Goal: Use online tool/utility: Utilize a website feature to perform a specific function

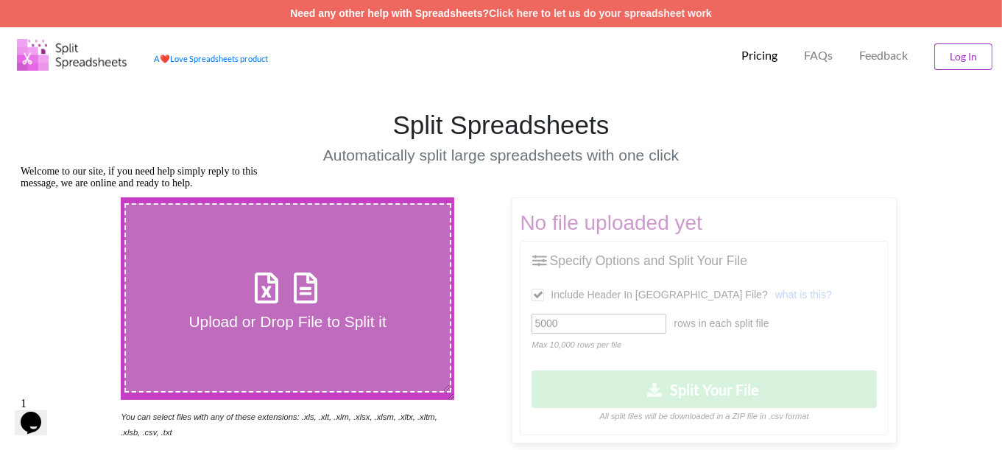
click at [379, 264] on label "Upload or Drop File to Split it" at bounding box center [287, 297] width 327 height 189
click at [74, 197] on input "Upload or Drop File to Split it" at bounding box center [74, 197] width 0 height 0
type input "C:\fakepath\Spribe-Upload-12-09-ZM.xlsx"
click at [358, 257] on label "Upload or Drop File to Split it" at bounding box center [287, 297] width 327 height 189
click at [74, 197] on input "Upload or Drop File to Split it" at bounding box center [74, 197] width 0 height 0
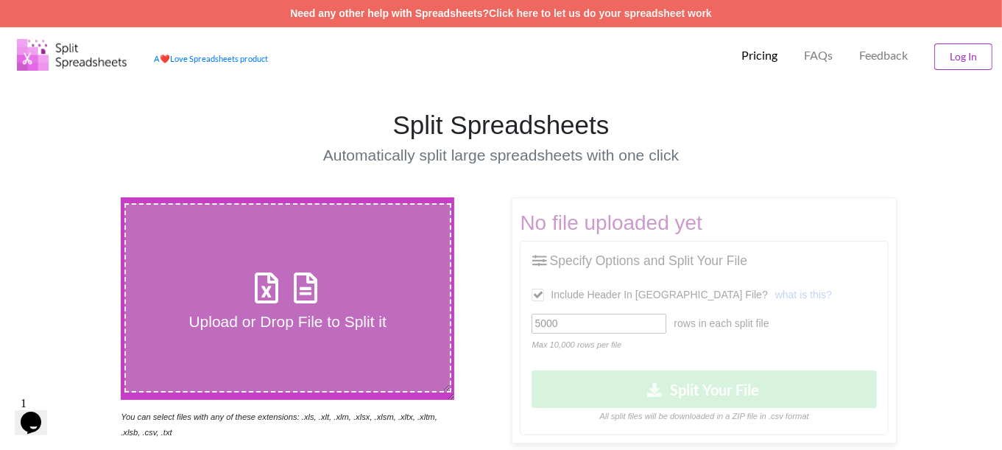
type input "C:\fakepath\Spribe-Upload-12-09-ZM.xlsx"
